Goal: Information Seeking & Learning: Find contact information

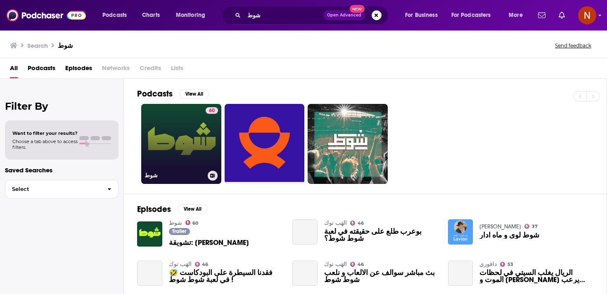
click at [187, 157] on link "60 شوط" at bounding box center [181, 144] width 80 height 80
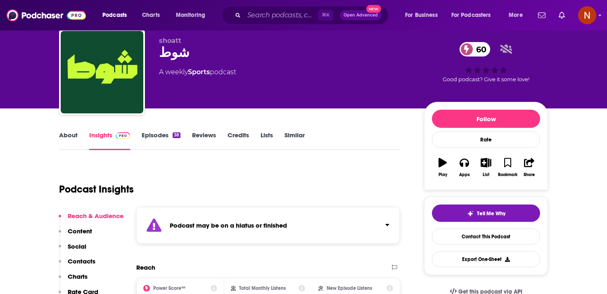
scroll to position [27, 0]
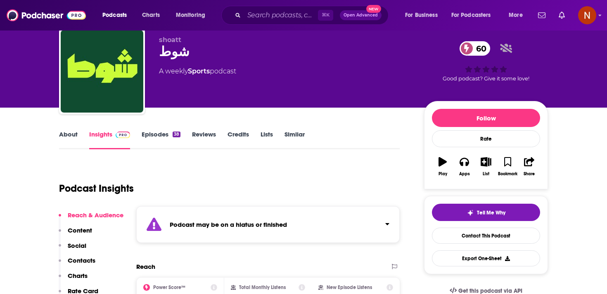
click at [252, 214] on div "Podcast may be on a hiatus or finished" at bounding box center [268, 225] width 264 height 37
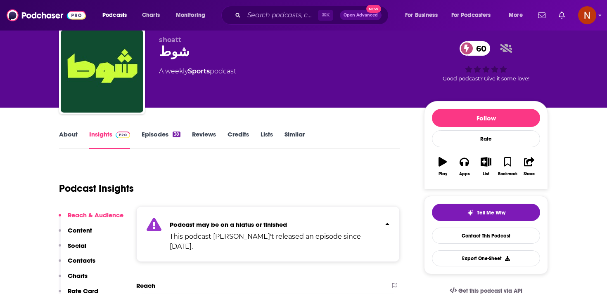
click at [164, 142] on link "Episodes 38" at bounding box center [161, 140] width 39 height 19
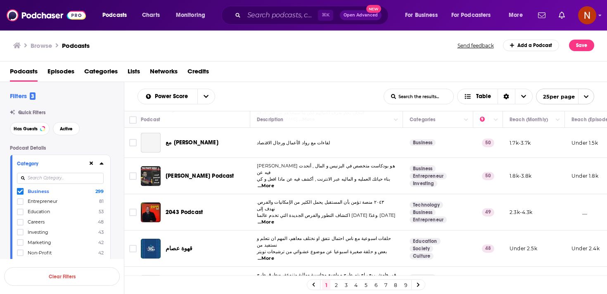
scroll to position [326, 0]
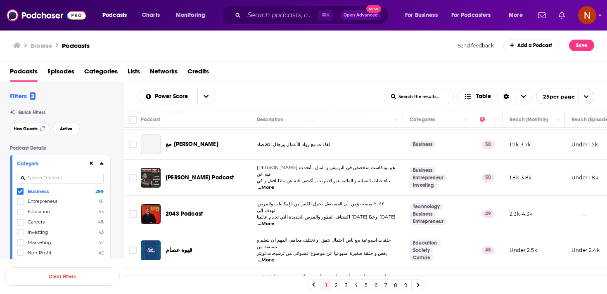
click at [267, 90] on div "Power Score List Search Input Search the results... Table" at bounding box center [261, 97] width 246 height 16
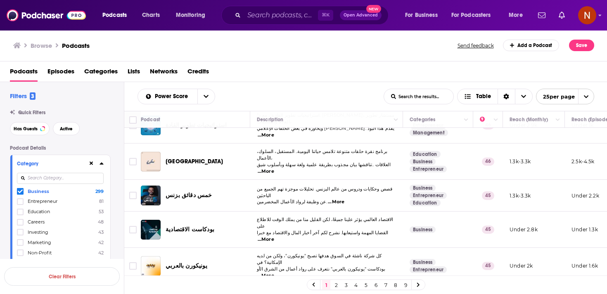
scroll to position [636, 0]
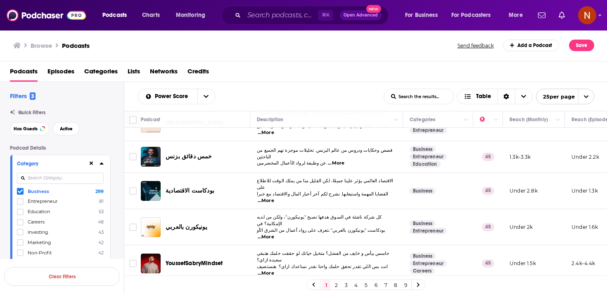
click at [335, 287] on link "2" at bounding box center [336, 285] width 8 height 10
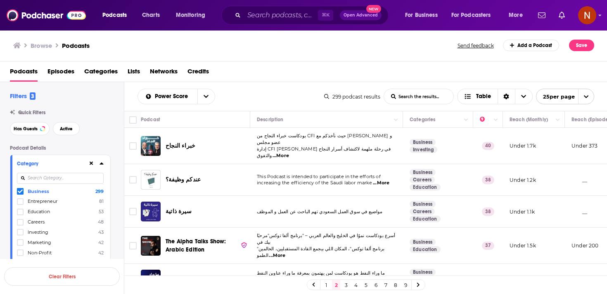
click at [227, 80] on div "Podcasts Episodes Categories Lists Networks Credits" at bounding box center [305, 73] width 591 height 17
click at [65, 131] on span "Active" at bounding box center [66, 129] width 13 height 5
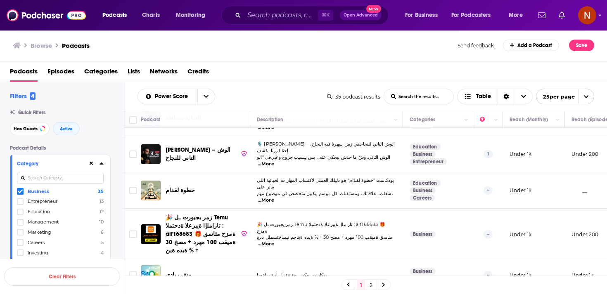
scroll to position [655, 0]
click at [370, 284] on link "2" at bounding box center [371, 285] width 8 height 10
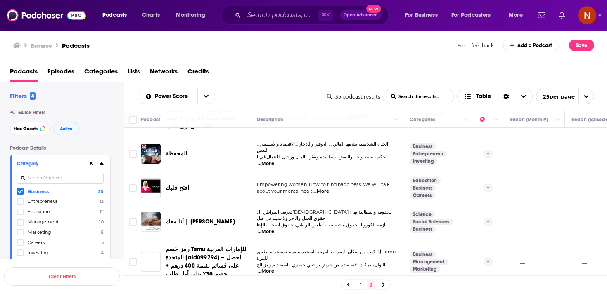
scroll to position [213, 0]
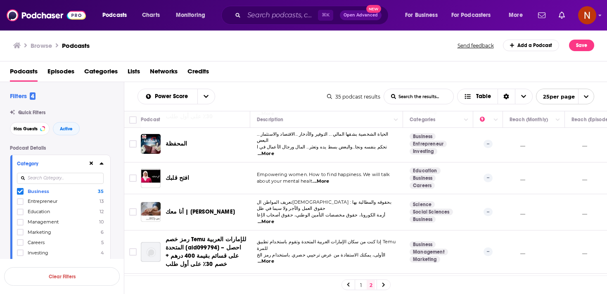
click at [20, 194] on icon at bounding box center [20, 191] width 5 height 5
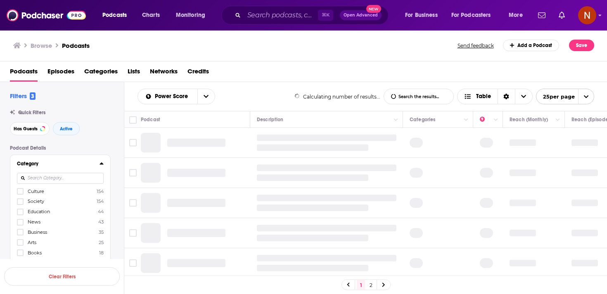
click at [38, 180] on input at bounding box center [60, 178] width 87 height 11
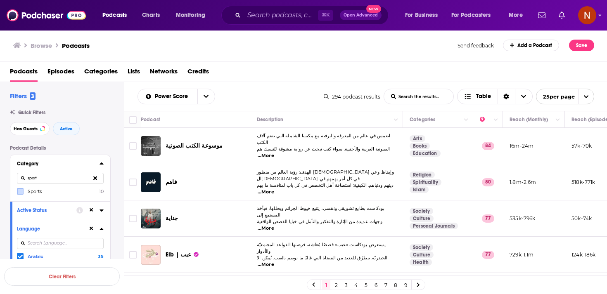
type input "sport"
click at [18, 194] on icon at bounding box center [20, 191] width 5 height 5
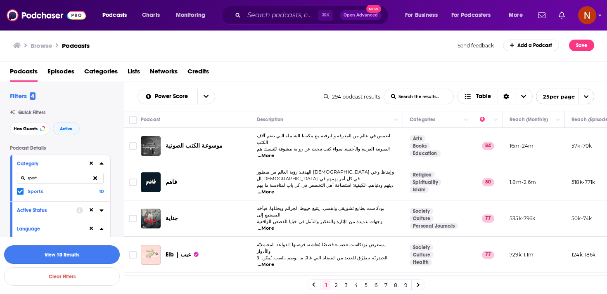
click at [66, 261] on button "View 10 Results" at bounding box center [62, 255] width 116 height 19
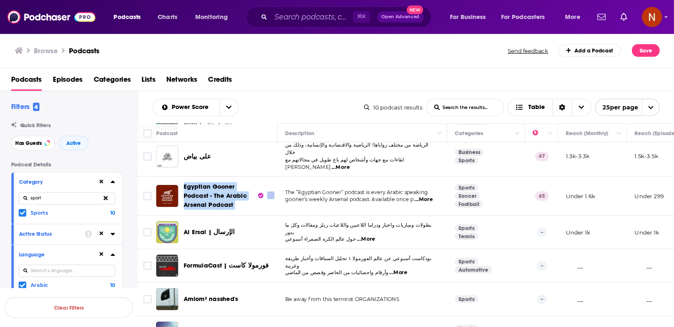
scroll to position [138, 3]
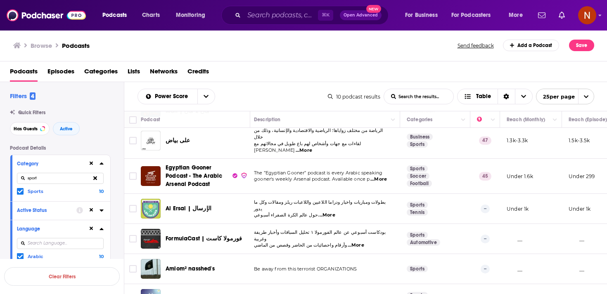
click at [278, 81] on div "Podcasts Episodes Categories Lists Networks Credits" at bounding box center [305, 73] width 591 height 17
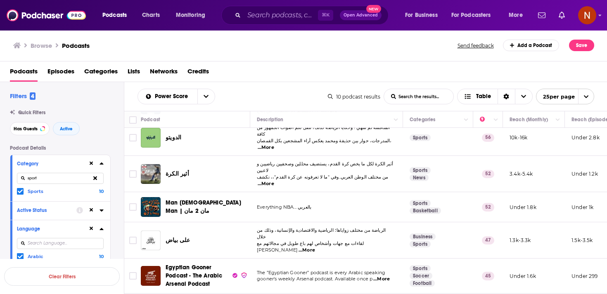
scroll to position [38, 0]
click at [92, 180] on button at bounding box center [95, 178] width 17 height 19
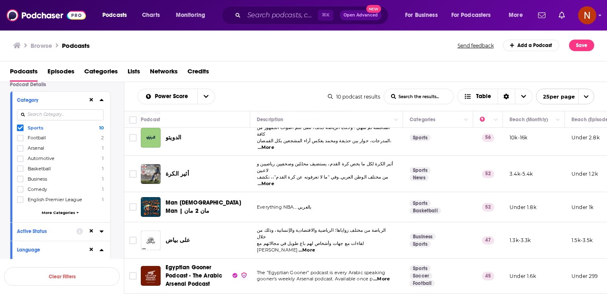
scroll to position [64, 0]
click at [19, 130] on icon at bounding box center [20, 127] width 5 height 5
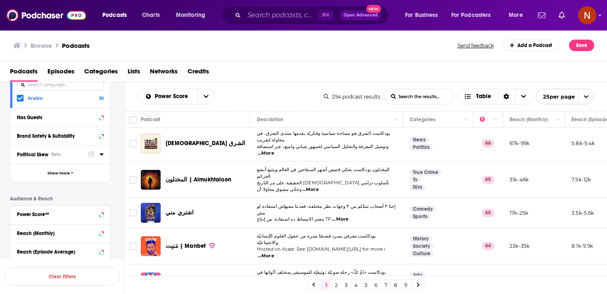
scroll to position [345, 0]
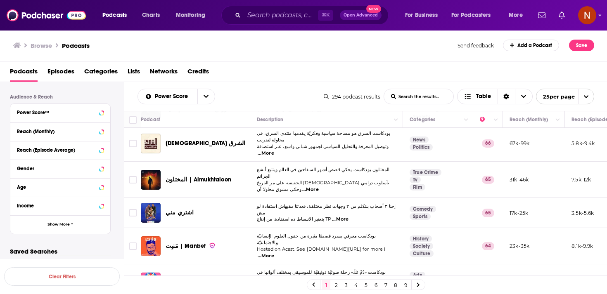
click at [334, 284] on link "2" at bounding box center [336, 285] width 8 height 10
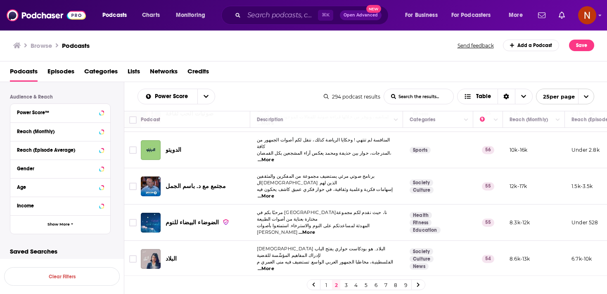
scroll to position [555, 0]
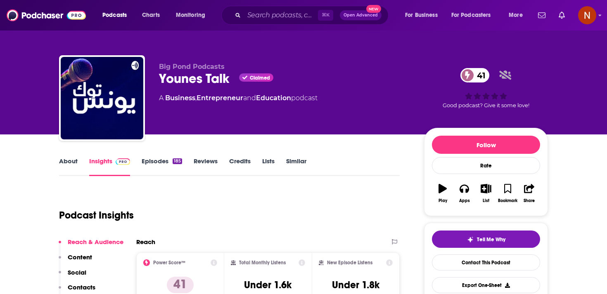
click at [142, 164] on link "Episodes 185" at bounding box center [162, 166] width 40 height 19
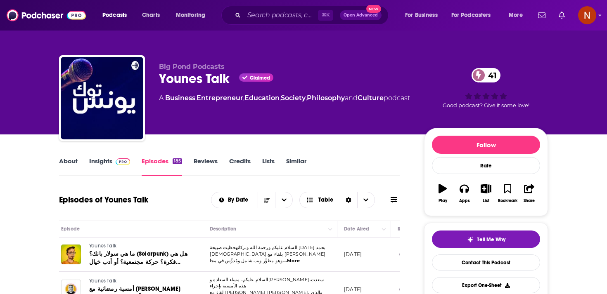
scroll to position [6, 0]
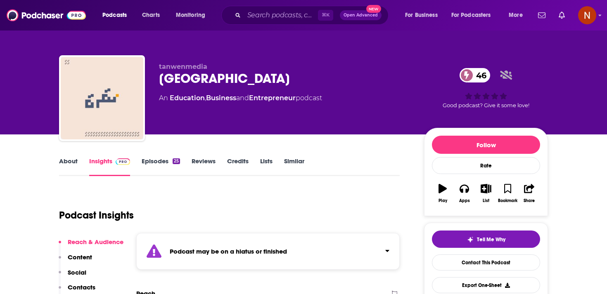
click at [217, 252] on strong "Podcast may be on a hiatus or finished" at bounding box center [228, 252] width 117 height 8
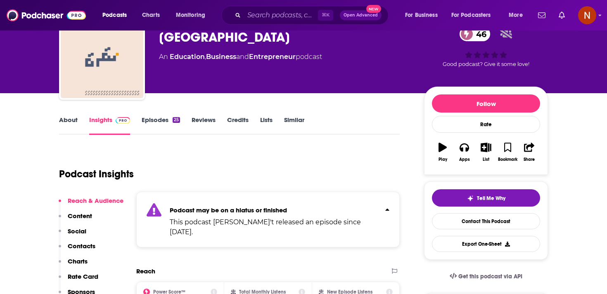
scroll to position [41, 0]
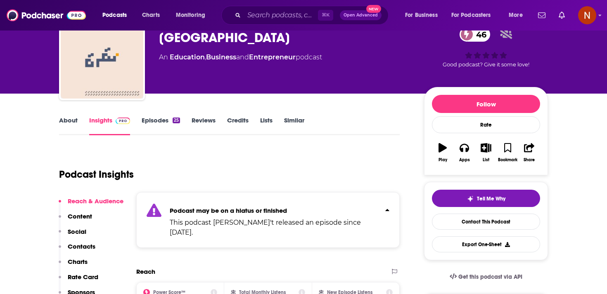
click at [158, 122] on link "Episodes 25" at bounding box center [161, 125] width 38 height 19
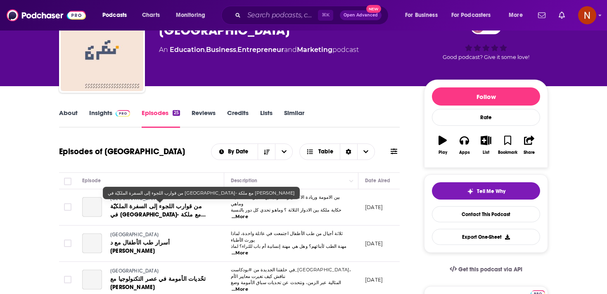
scroll to position [49, 0]
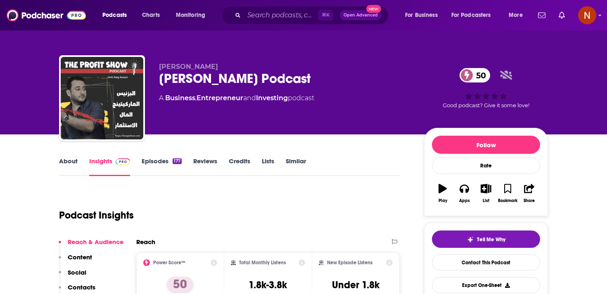
click at [176, 163] on div "177" at bounding box center [177, 162] width 9 height 6
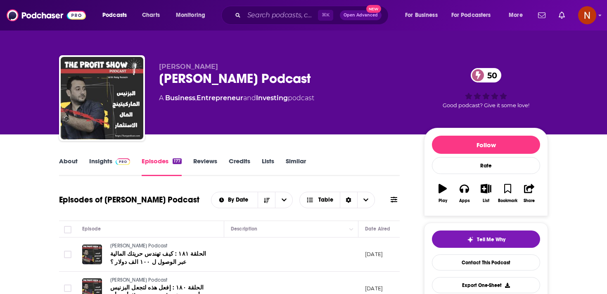
click at [74, 160] on link "About" at bounding box center [68, 166] width 19 height 19
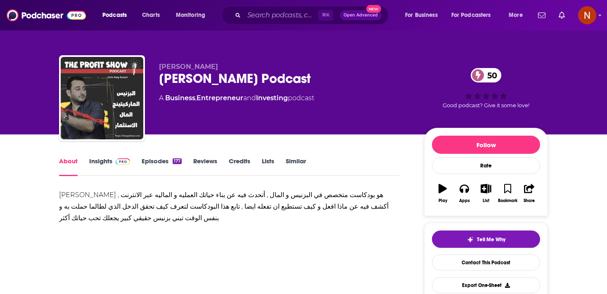
click at [123, 173] on link "Insights" at bounding box center [109, 166] width 41 height 19
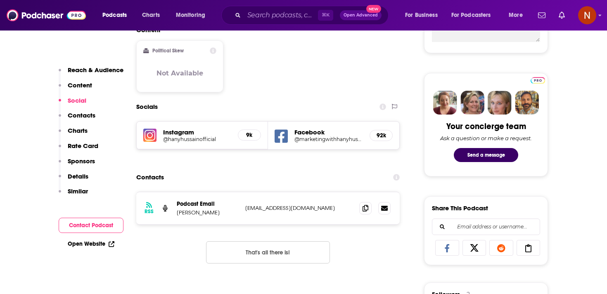
scroll to position [372, 0]
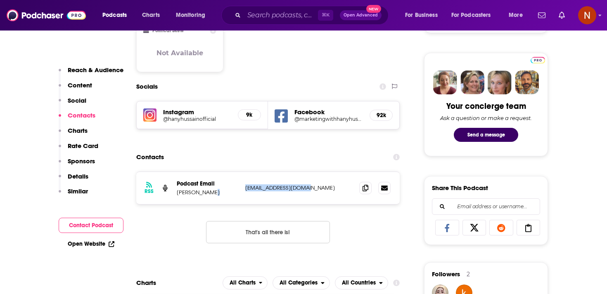
drag, startPoint x: 238, startPoint y: 195, endPoint x: 313, endPoint y: 192, distance: 74.4
click at [313, 193] on div "RSS Podcast Email hany hussain sales@hanyhussain.com sales@hanyhussain.com" at bounding box center [268, 188] width 264 height 32
copy div "sales@hanyhussain.com"
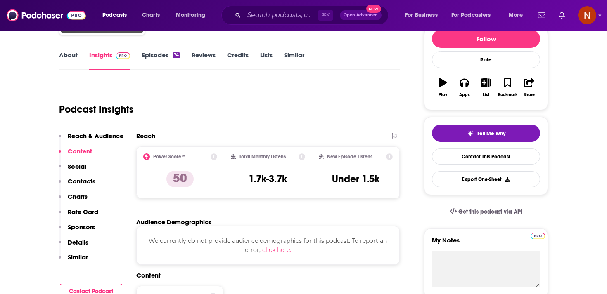
scroll to position [88, 0]
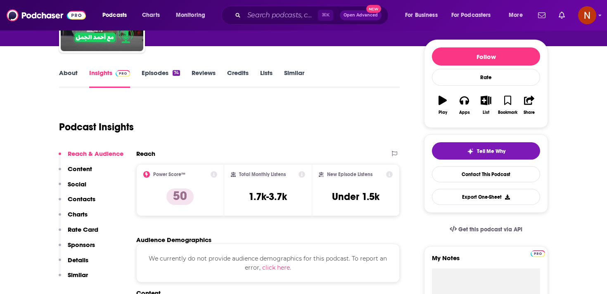
click at [165, 80] on link "Episodes 74" at bounding box center [161, 78] width 38 height 19
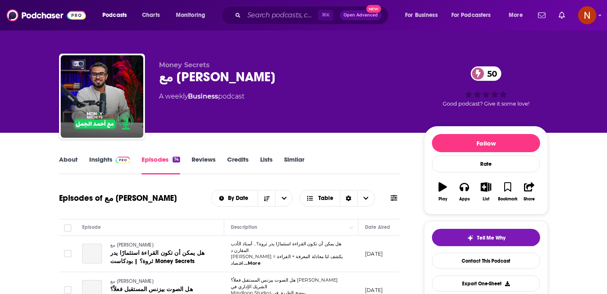
scroll to position [29, 0]
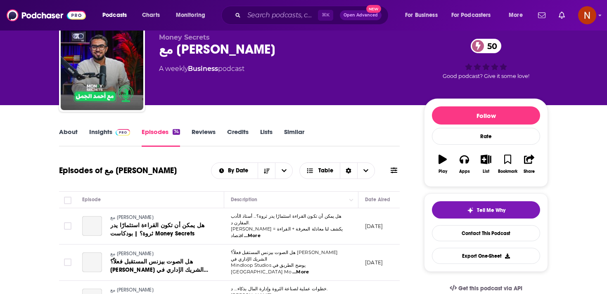
click at [165, 80] on div "Money Secrets مع أحمد الجمل 50 A weekly Business podcast" at bounding box center [285, 66] width 252 height 66
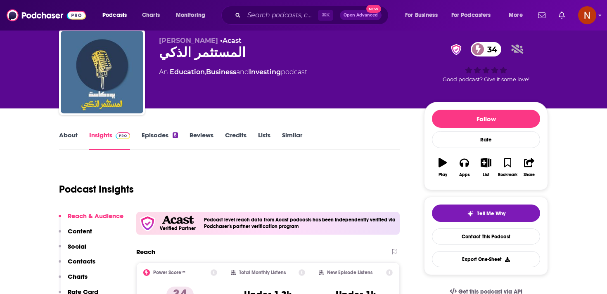
scroll to position [25, 0]
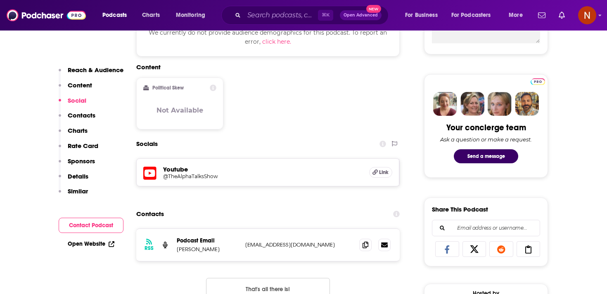
scroll to position [348, 0]
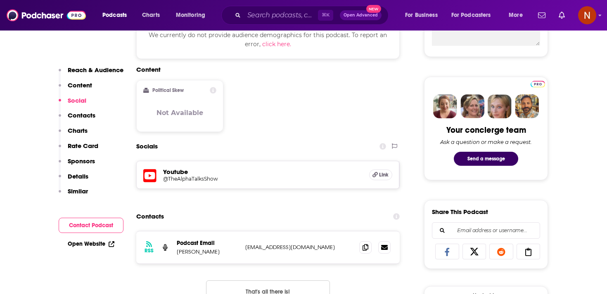
click at [211, 177] on h5 "@TheAlphaTalksShow" at bounding box center [229, 179] width 132 height 6
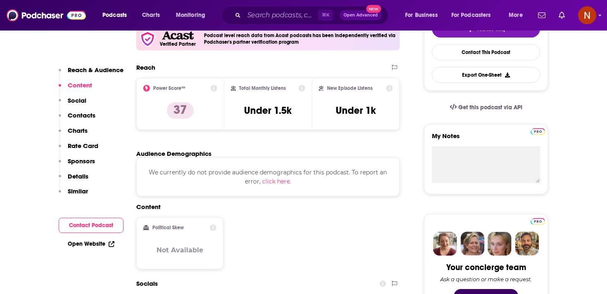
scroll to position [193, 0]
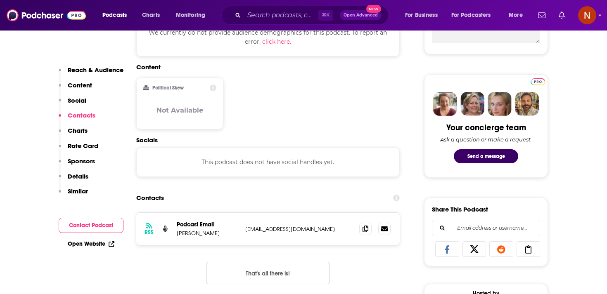
scroll to position [444, 0]
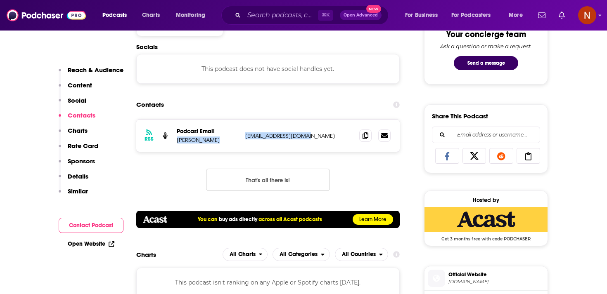
drag, startPoint x: 241, startPoint y: 136, endPoint x: 311, endPoint y: 134, distance: 69.8
click at [311, 134] on div "RSS Podcast Email [PERSON_NAME] [EMAIL_ADDRESS][DOMAIN_NAME] [EMAIL_ADDRESS][DO…" at bounding box center [268, 136] width 264 height 32
drag, startPoint x: 316, startPoint y: 135, endPoint x: 245, endPoint y: 133, distance: 71.0
click at [245, 133] on p "egygoonerpod@gmail.com" at bounding box center [298, 136] width 107 height 7
copy p "egygoonerpod@gmail.com"
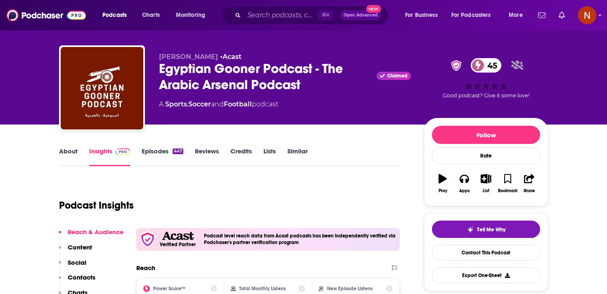
scroll to position [13, 0]
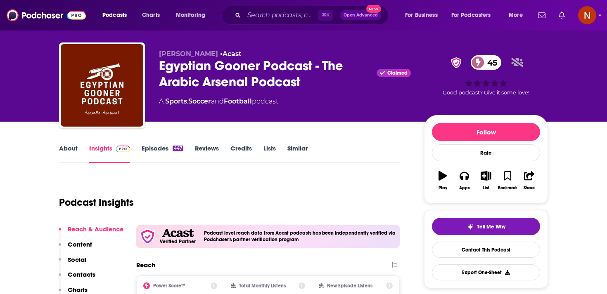
click at [171, 149] on link "Episodes 447" at bounding box center [163, 154] width 42 height 19
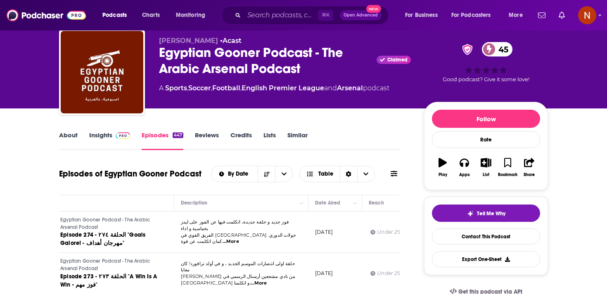
scroll to position [24, 0]
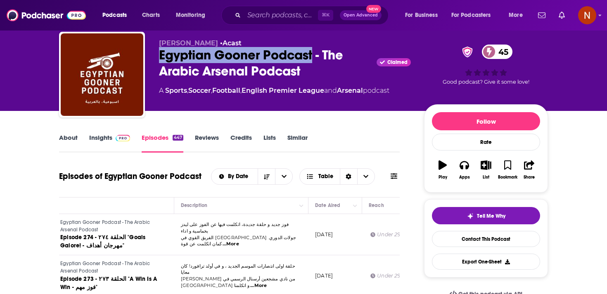
drag, startPoint x: 161, startPoint y: 54, endPoint x: 313, endPoint y: 49, distance: 152.1
click at [313, 49] on div "Egyptian Gooner Podcast - The Arabic Arsenal Podcast Claimed 45" at bounding box center [285, 63] width 252 height 32
copy h2 "Egyptian Gooner Podcast"
click at [228, 58] on div "Egyptian Gooner Podcast - The Arabic Arsenal Podcast Claimed 45" at bounding box center [285, 63] width 252 height 32
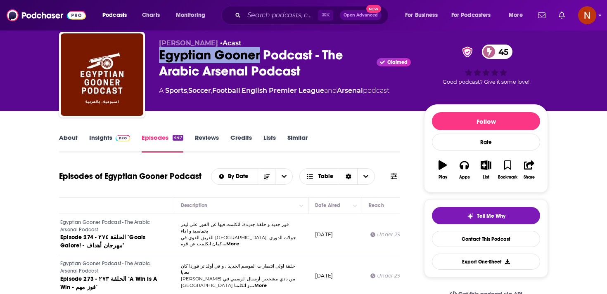
drag, startPoint x: 156, startPoint y: 59, endPoint x: 259, endPoint y: 64, distance: 103.4
click at [260, 61] on div "Ahmed Zakaria • Acast Egyptian Gooner Podcast - The Arabic Arsenal Podcast Clai…" at bounding box center [303, 76] width 489 height 89
copy h2 "Egyptian Gooner"
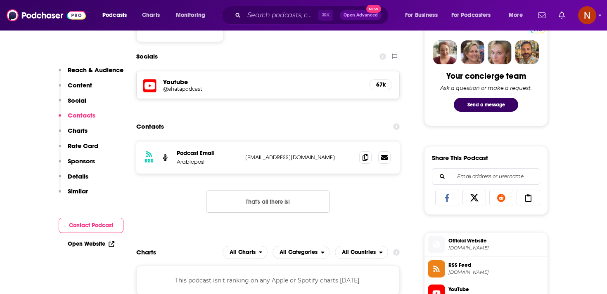
scroll to position [405, 0]
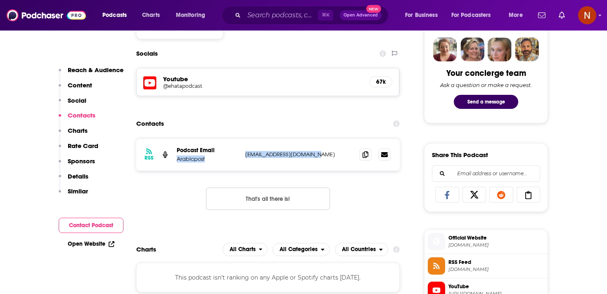
drag, startPoint x: 239, startPoint y: 155, endPoint x: 342, endPoint y: 157, distance: 102.9
click at [342, 157] on div "RSS Podcast Email Arabicpost ali.burak@arabicpost.net ali.burak@arabicpost.net" at bounding box center [268, 155] width 264 height 32
click at [305, 122] on div "Contacts" at bounding box center [268, 124] width 264 height 16
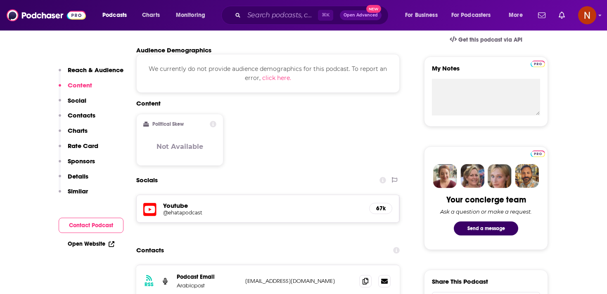
scroll to position [317, 0]
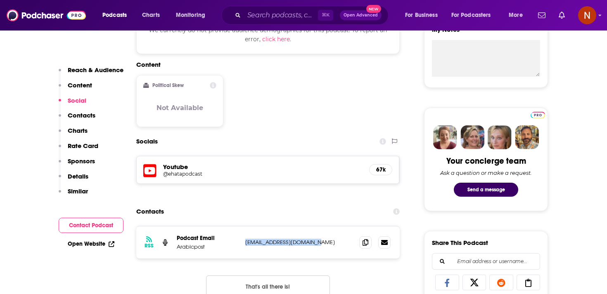
drag, startPoint x: 241, startPoint y: 245, endPoint x: 335, endPoint y: 246, distance: 93.8
click at [335, 246] on div "RSS Podcast Email Arabicpost ali.burak@arabicpost.net ali.burak@arabicpost.net" at bounding box center [268, 243] width 264 height 32
copy div "ali.burak@arabicpost.net"
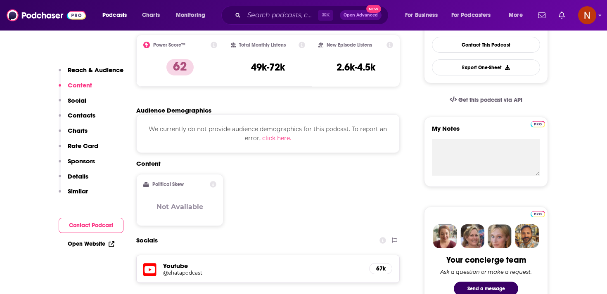
scroll to position [105, 0]
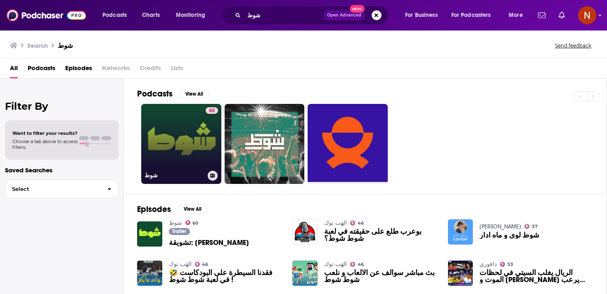
click at [164, 145] on link "60 شوط" at bounding box center [181, 144] width 80 height 80
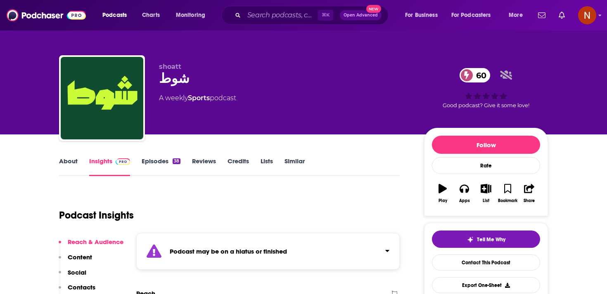
click at [160, 163] on link "Episodes 38" at bounding box center [161, 166] width 39 height 19
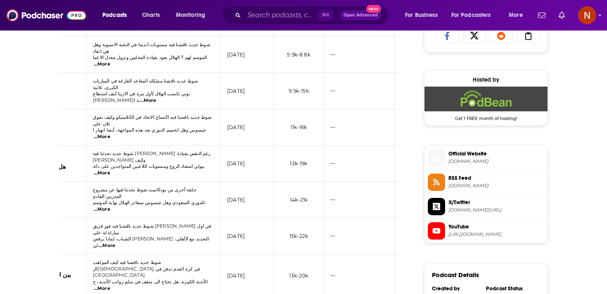
scroll to position [575, 0]
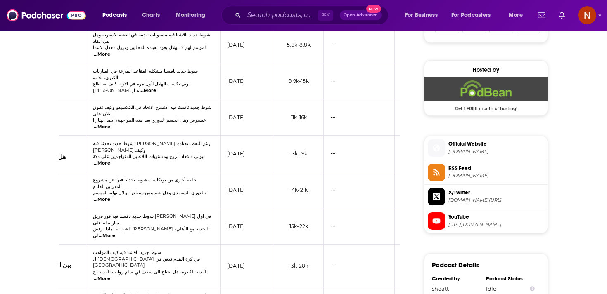
click at [490, 92] on img "Podbean Deal: Get 1 FREE month of hosting!" at bounding box center [486, 89] width 123 height 25
click at [470, 175] on span "feed.podbean.com" at bounding box center [497, 176] width 96 height 6
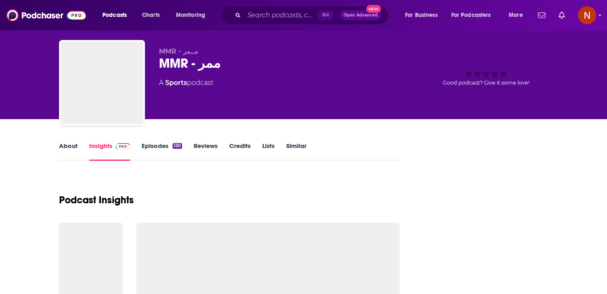
scroll to position [109, 0]
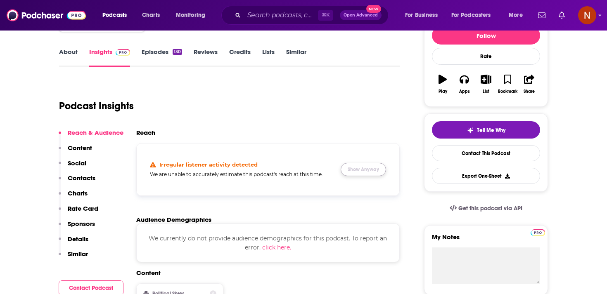
click at [361, 171] on button "Show Anyway" at bounding box center [363, 169] width 45 height 13
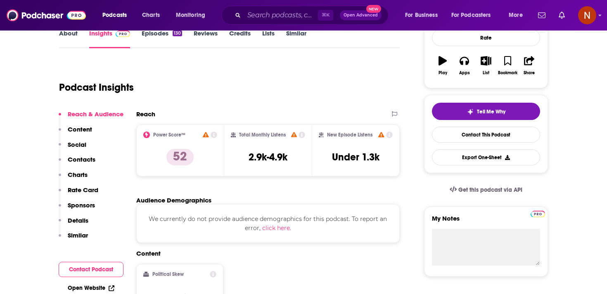
scroll to position [118, 0]
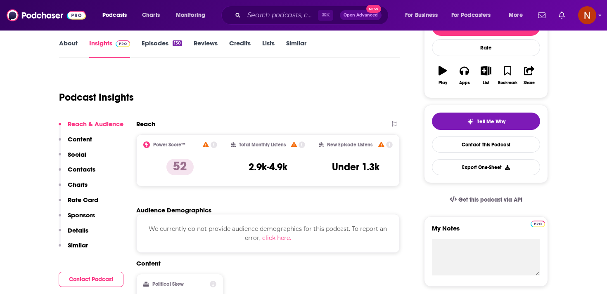
click at [168, 50] on link "Episodes 130" at bounding box center [162, 48] width 40 height 19
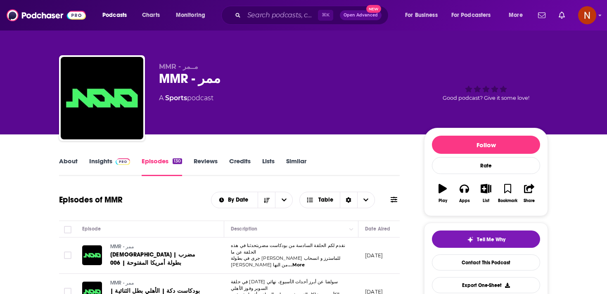
click at [190, 81] on div "MMR - ممر" at bounding box center [285, 79] width 252 height 16
copy div "MMR - ممر"
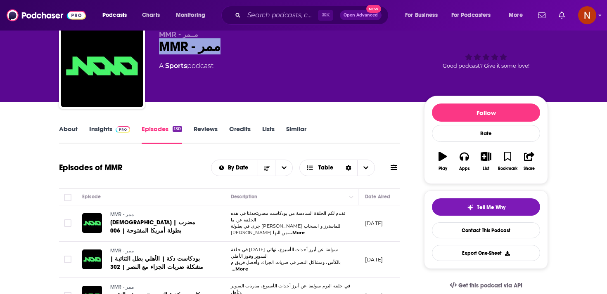
scroll to position [29, 0]
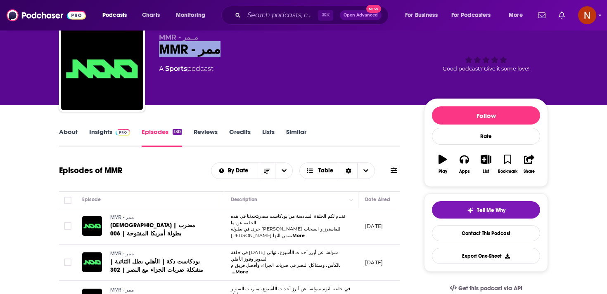
copy div "MMR - ممر"
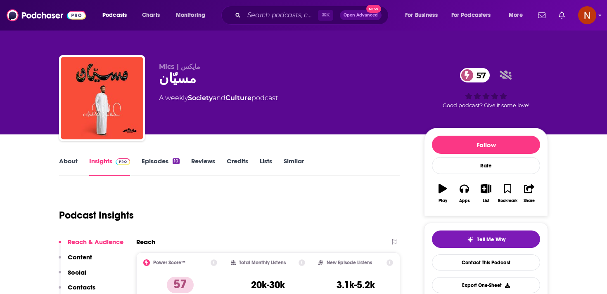
scroll to position [8, 0]
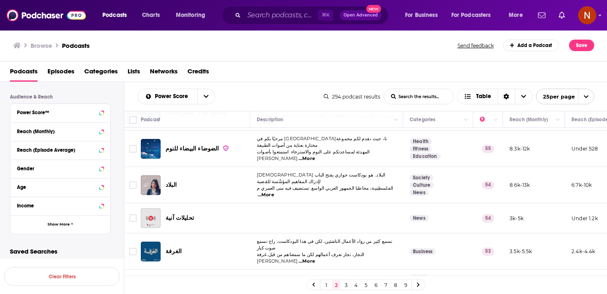
scroll to position [622, 0]
